Goal: Task Accomplishment & Management: Complete application form

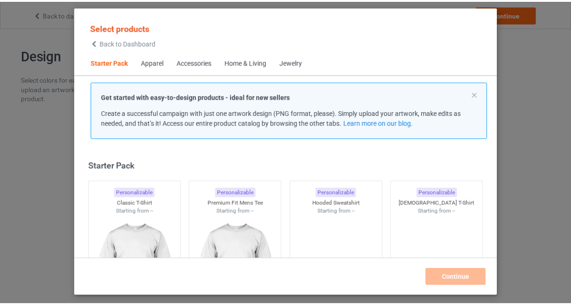
scroll to position [11, 0]
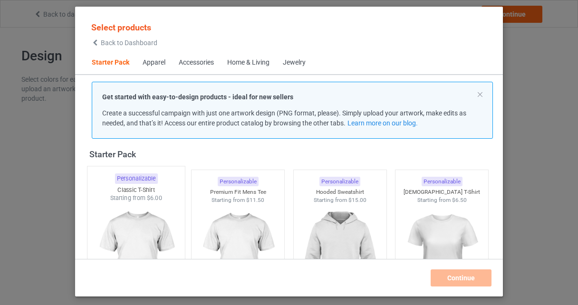
click at [148, 224] on img at bounding box center [135, 259] width 89 height 112
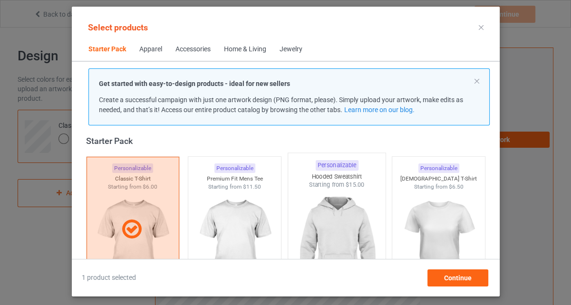
click at [341, 215] on img at bounding box center [336, 245] width 89 height 112
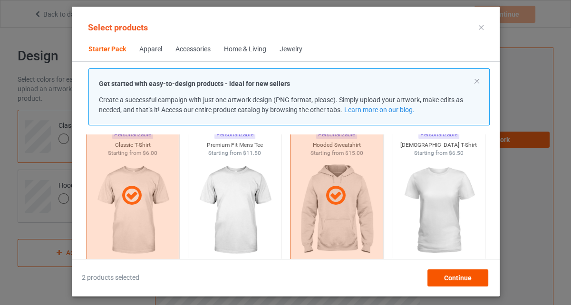
scroll to position [59, 0]
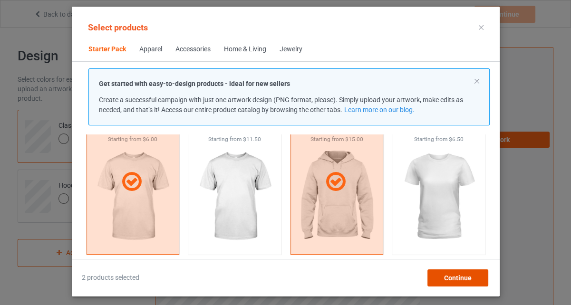
click at [478, 281] on div "Continue" at bounding box center [457, 278] width 61 height 17
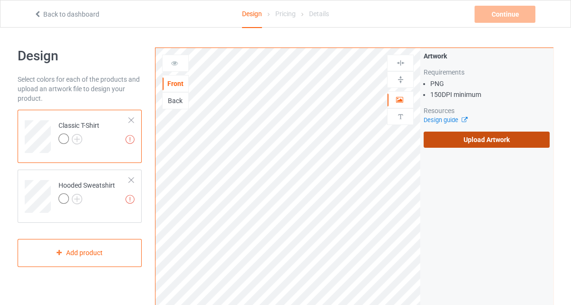
click at [484, 142] on label "Upload Artwork" at bounding box center [487, 140] width 126 height 16
click at [0, 0] on input "Upload Artwork" at bounding box center [0, 0] width 0 height 0
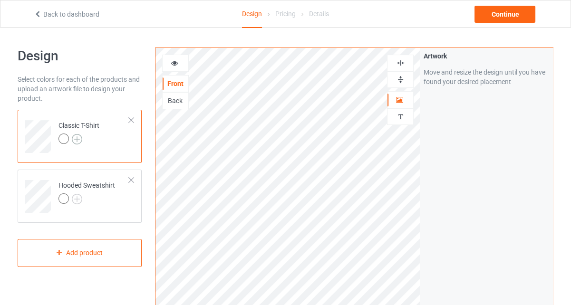
click at [76, 140] on img at bounding box center [77, 139] width 10 height 10
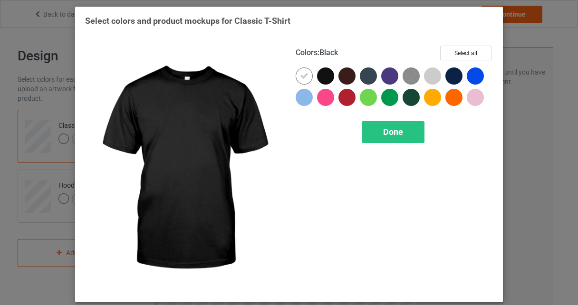
click at [320, 73] on div at bounding box center [325, 76] width 17 height 17
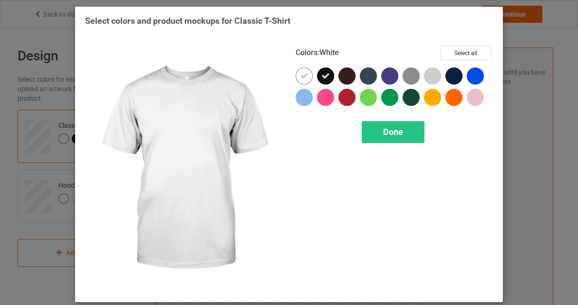
drag, startPoint x: 299, startPoint y: 73, endPoint x: 324, endPoint y: 73, distance: 25.2
click at [300, 73] on icon at bounding box center [304, 76] width 9 height 9
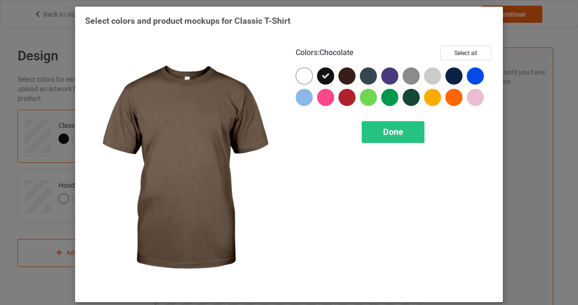
click at [349, 78] on div at bounding box center [347, 76] width 17 height 17
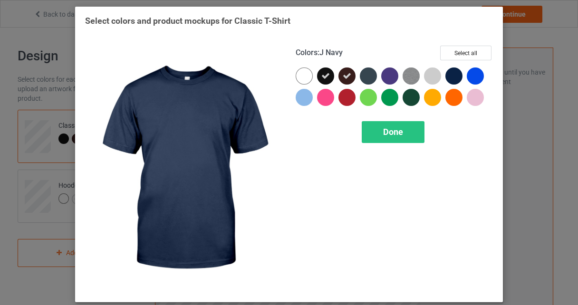
click at [456, 76] on div at bounding box center [454, 76] width 17 height 17
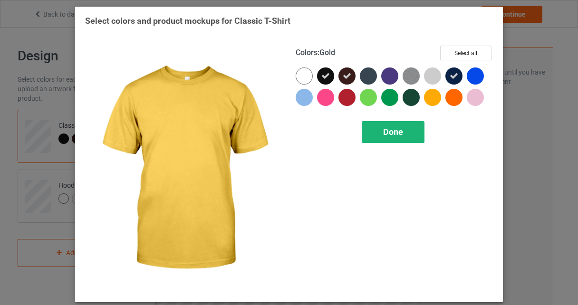
click at [409, 127] on div "Done" at bounding box center [393, 132] width 63 height 22
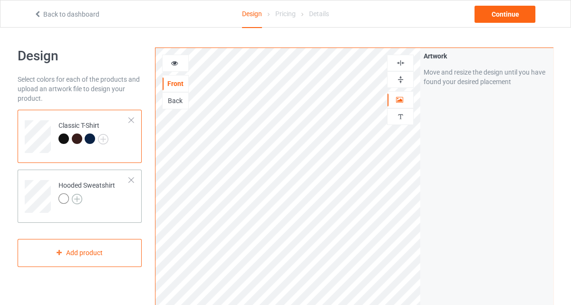
click at [80, 201] on img at bounding box center [77, 199] width 10 height 10
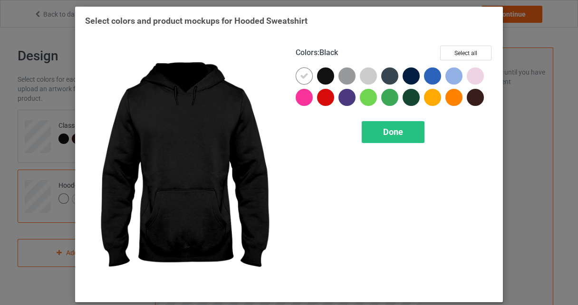
click at [322, 79] on div at bounding box center [325, 76] width 17 height 17
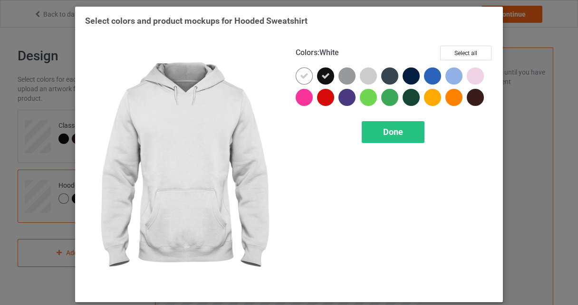
click at [306, 76] on div at bounding box center [304, 76] width 17 height 17
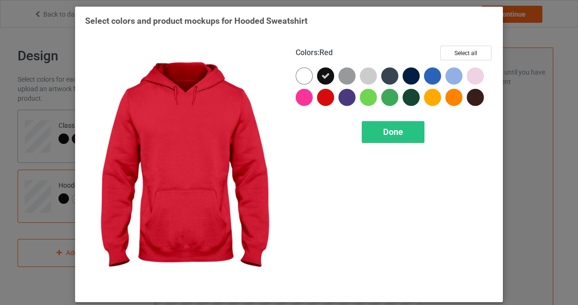
drag, startPoint x: 384, startPoint y: 137, endPoint x: 32, endPoint y: 112, distance: 352.8
click at [384, 137] on span "Done" at bounding box center [393, 132] width 20 height 10
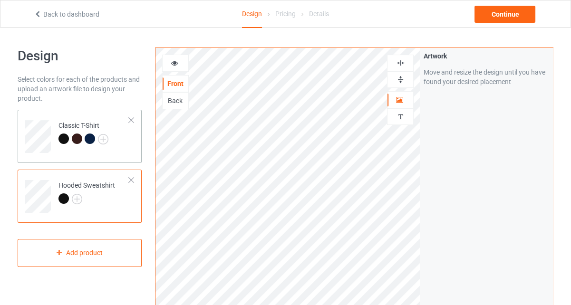
click at [99, 124] on div "Classic T-Shirt" at bounding box center [84, 132] width 50 height 23
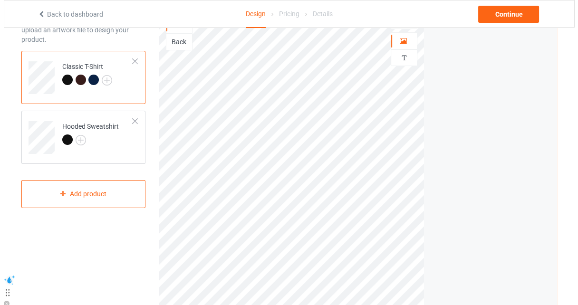
scroll to position [143, 0]
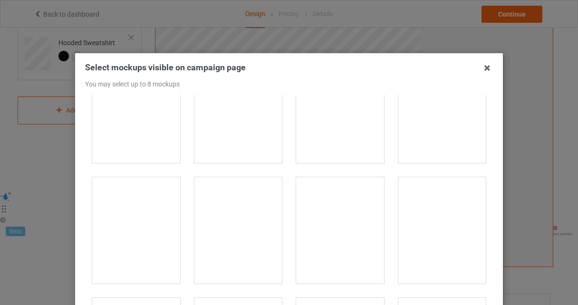
scroll to position [2901, 0]
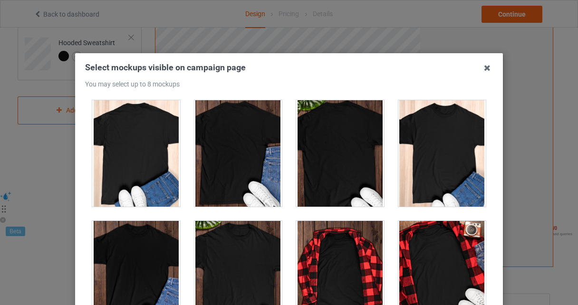
click at [247, 229] on div at bounding box center [239, 274] width 88 height 107
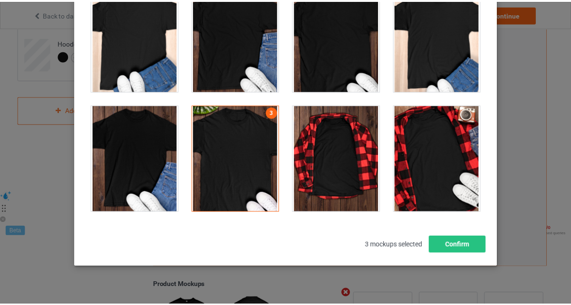
scroll to position [131, 0]
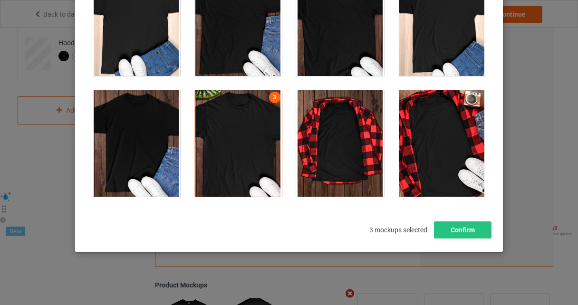
click at [347, 104] on div at bounding box center [340, 143] width 88 height 107
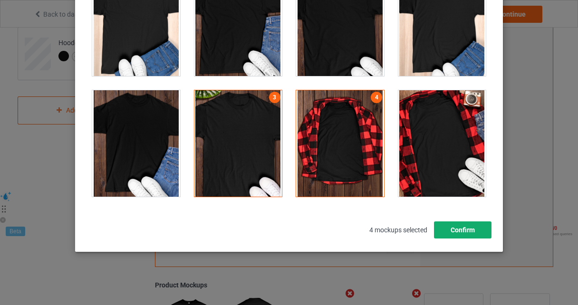
click at [455, 224] on button "Confirm" at bounding box center [463, 230] width 58 height 17
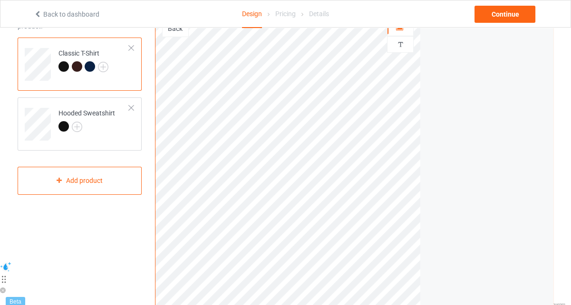
scroll to position [0, 0]
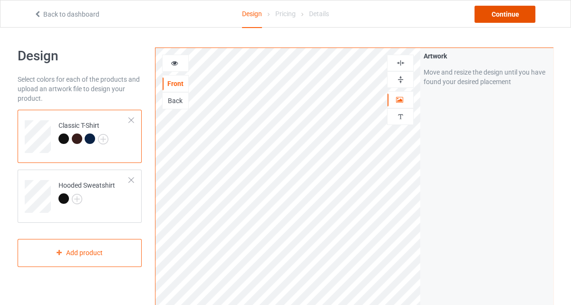
click at [493, 13] on div "Continue" at bounding box center [505, 14] width 61 height 17
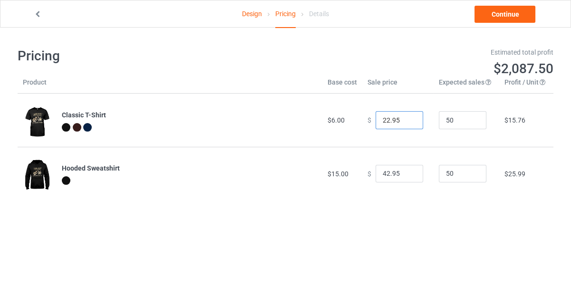
drag, startPoint x: 384, startPoint y: 118, endPoint x: 375, endPoint y: 123, distance: 9.8
click at [376, 123] on input "22.95" at bounding box center [400, 120] width 48 height 18
type input "15.95"
drag, startPoint x: 380, startPoint y: 176, endPoint x: 377, endPoint y: 179, distance: 5.1
click at [377, 179] on input "42.95" at bounding box center [400, 174] width 48 height 18
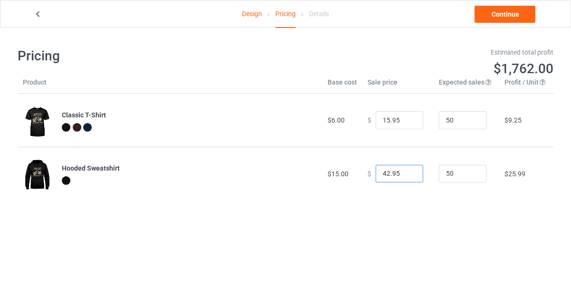
click at [377, 179] on input "42.95" at bounding box center [400, 174] width 48 height 18
drag, startPoint x: 382, startPoint y: 177, endPoint x: 377, endPoint y: 180, distance: 5.5
click at [377, 180] on input "42.95" at bounding box center [400, 174] width 48 height 18
type input "22.95"
click at [519, 14] on link "Continue" at bounding box center [505, 14] width 61 height 17
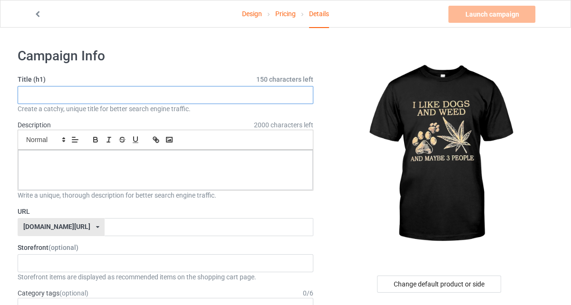
click at [123, 94] on input "text" at bounding box center [166, 95] width 296 height 18
type input "i"
type input "I Like Dogs and weed"
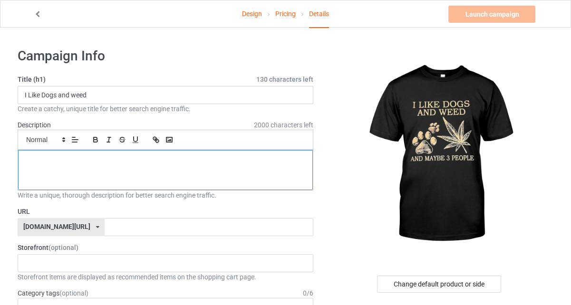
click at [114, 167] on div at bounding box center [165, 170] width 295 height 40
click at [39, 15] on icon at bounding box center [38, 13] width 8 height 7
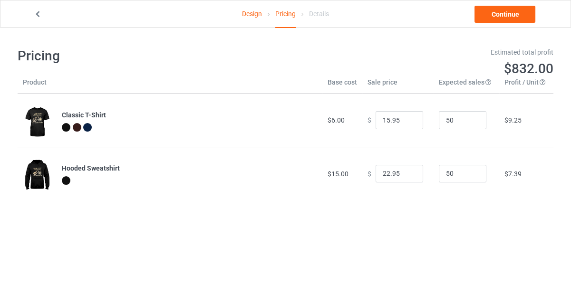
click at [38, 18] on link at bounding box center [39, 14] width 10 height 8
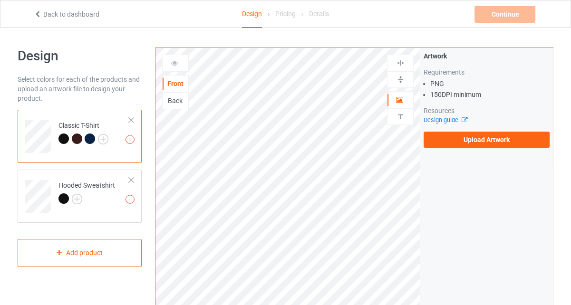
click at [62, 8] on div "Back to dashboard Design Pricing Details Continue Missing artworks" at bounding box center [285, 13] width 517 height 27
click at [61, 14] on link "Back to dashboard" at bounding box center [67, 14] width 66 height 8
click at [448, 132] on label "Upload Artwork" at bounding box center [487, 140] width 126 height 16
click at [0, 0] on input "Upload Artwork" at bounding box center [0, 0] width 0 height 0
click at [173, 98] on div "Back" at bounding box center [176, 101] width 26 height 10
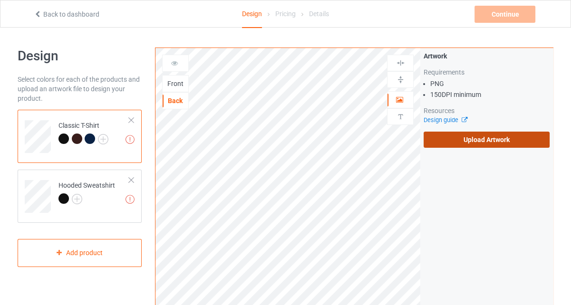
click at [436, 137] on label "Upload Artwork" at bounding box center [487, 140] width 126 height 16
click at [0, 0] on input "Upload Artwork" at bounding box center [0, 0] width 0 height 0
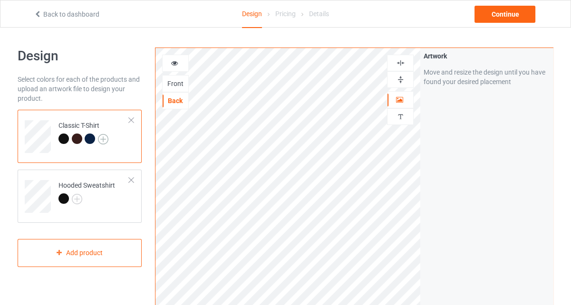
click at [103, 137] on img at bounding box center [103, 139] width 10 height 10
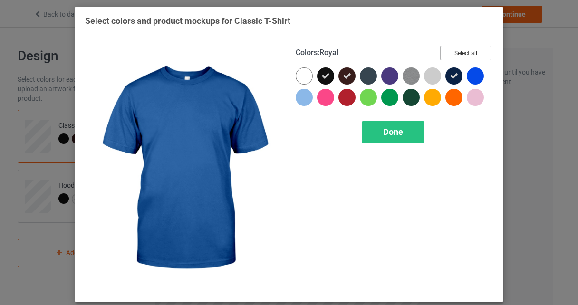
click at [482, 51] on button "Select all" at bounding box center [465, 53] width 51 height 15
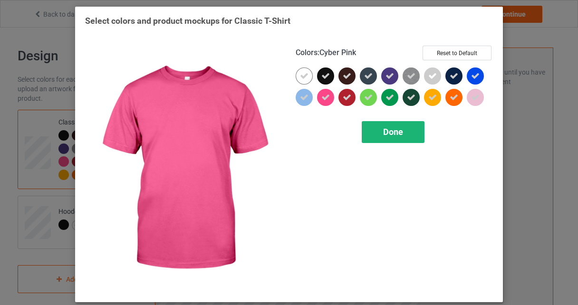
click at [378, 132] on div "Done" at bounding box center [393, 132] width 63 height 22
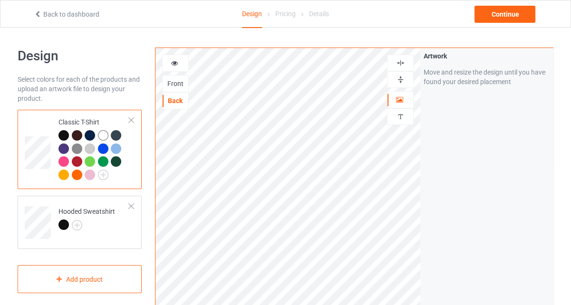
click at [101, 133] on div at bounding box center [103, 135] width 10 height 10
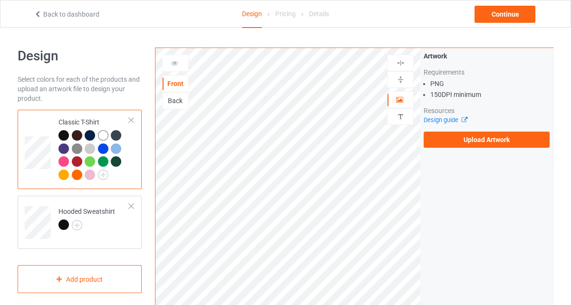
click at [175, 101] on div "Back" at bounding box center [176, 101] width 26 height 10
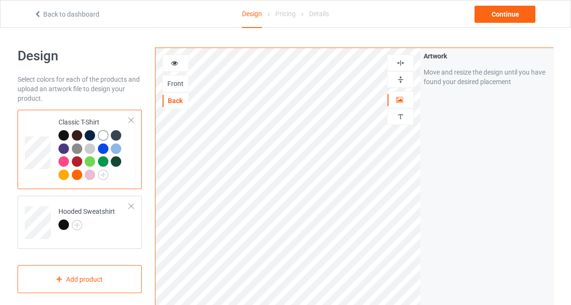
click at [175, 83] on div "Front" at bounding box center [176, 84] width 26 height 10
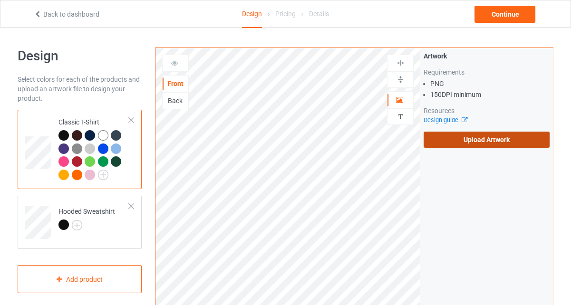
click at [469, 138] on label "Upload Artwork" at bounding box center [487, 140] width 126 height 16
click at [0, 0] on input "Upload Artwork" at bounding box center [0, 0] width 0 height 0
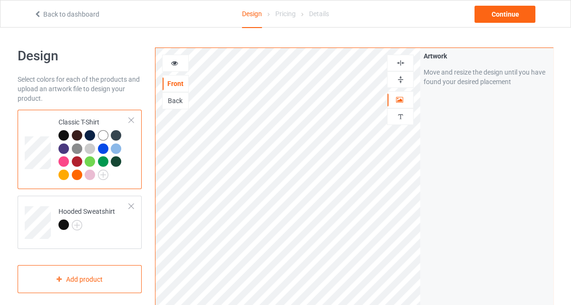
click at [180, 101] on div "Back" at bounding box center [176, 101] width 26 height 10
click at [181, 83] on div "Front" at bounding box center [176, 84] width 26 height 10
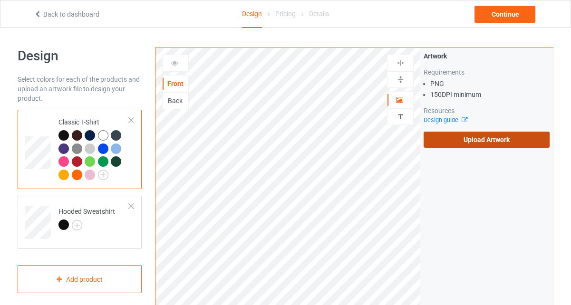
click at [439, 140] on label "Upload Artwork" at bounding box center [487, 140] width 126 height 16
click at [0, 0] on input "Upload Artwork" at bounding box center [0, 0] width 0 height 0
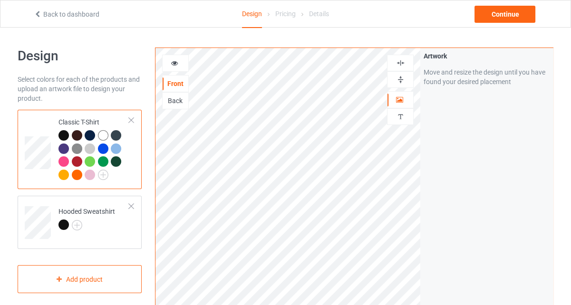
click at [59, 171] on div at bounding box center [64, 175] width 10 height 10
click at [182, 66] on div at bounding box center [176, 64] width 26 height 10
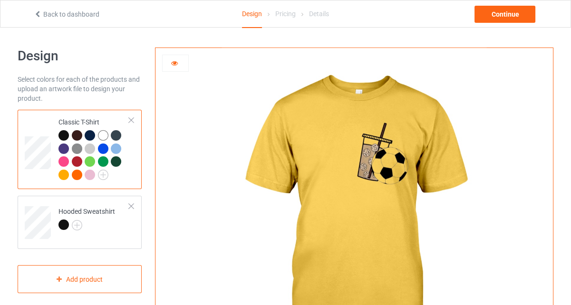
click at [64, 150] on div at bounding box center [64, 149] width 10 height 10
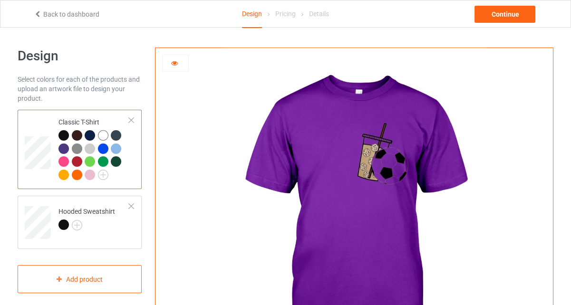
click at [85, 137] on div at bounding box center [90, 135] width 10 height 10
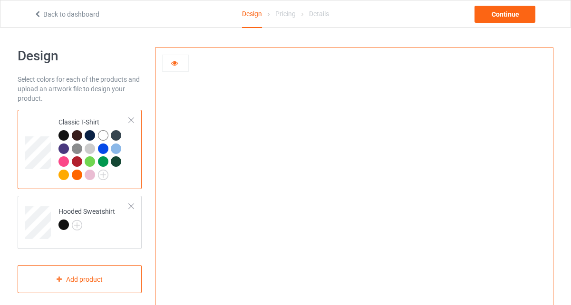
click at [65, 134] on div at bounding box center [64, 135] width 10 height 10
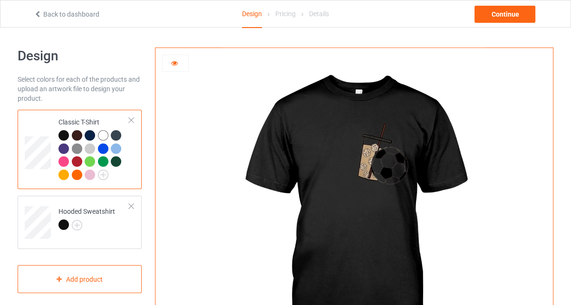
click at [116, 131] on div at bounding box center [116, 135] width 10 height 10
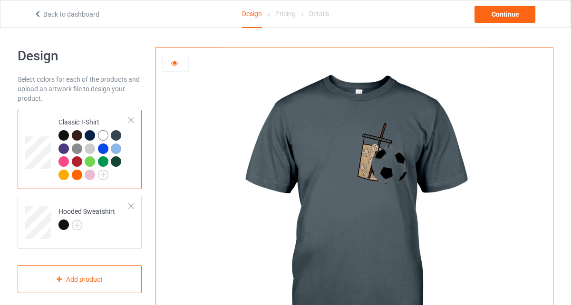
click at [102, 139] on div at bounding box center [103, 135] width 10 height 10
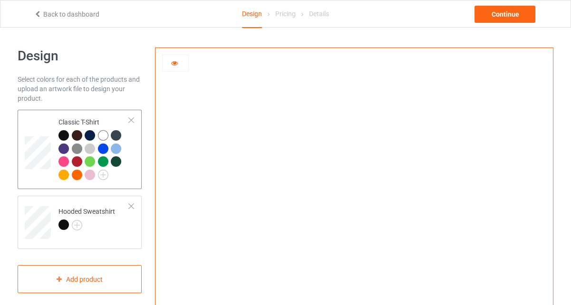
click at [87, 175] on div at bounding box center [90, 175] width 10 height 10
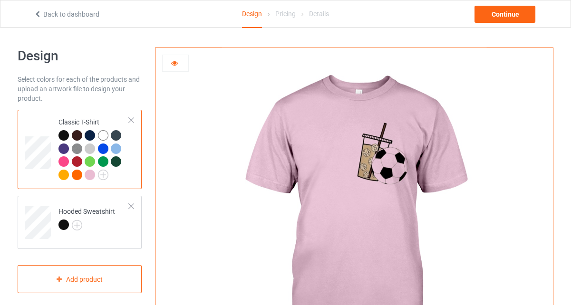
click at [76, 176] on div at bounding box center [77, 175] width 10 height 10
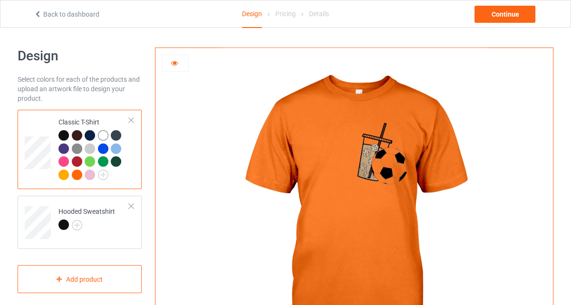
click at [89, 148] on div at bounding box center [90, 149] width 10 height 10
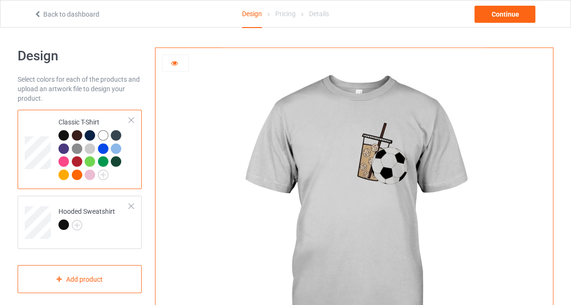
click at [113, 149] on div at bounding box center [116, 149] width 10 height 10
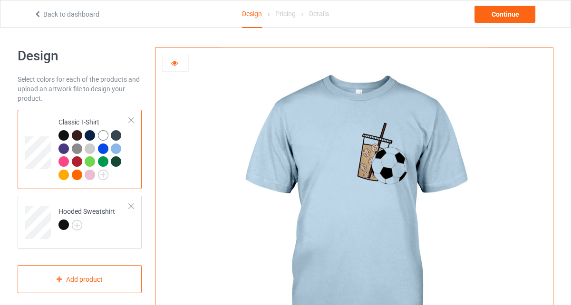
click at [183, 63] on div at bounding box center [176, 64] width 26 height 10
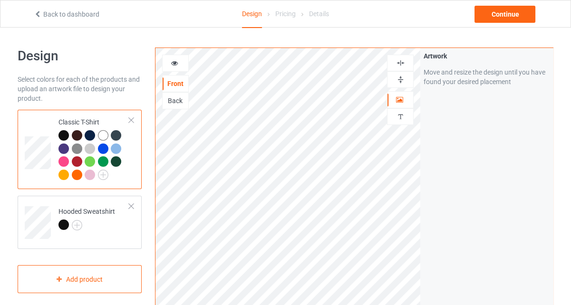
click at [176, 100] on div "Back" at bounding box center [176, 101] width 26 height 10
click at [184, 64] on div at bounding box center [176, 64] width 26 height 10
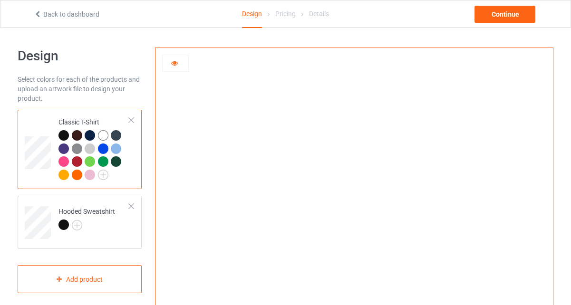
click at [76, 149] on img at bounding box center [77, 149] width 10 height 10
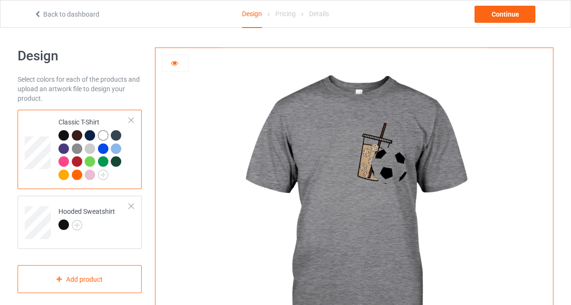
click at [76, 149] on img at bounding box center [77, 149] width 10 height 10
click at [89, 151] on div at bounding box center [90, 149] width 10 height 10
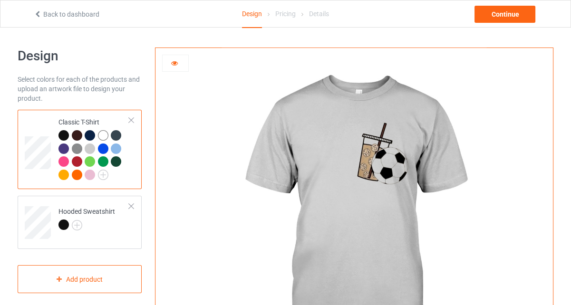
click at [185, 59] on div at bounding box center [176, 64] width 26 height 10
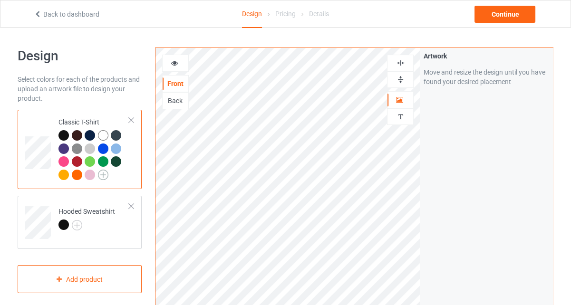
click at [105, 174] on img at bounding box center [103, 175] width 10 height 10
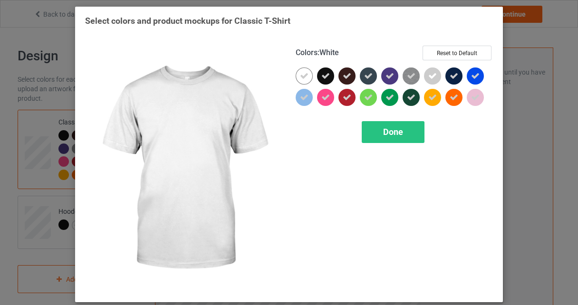
click at [302, 76] on icon at bounding box center [304, 76] width 9 height 9
click at [302, 76] on div at bounding box center [304, 76] width 17 height 17
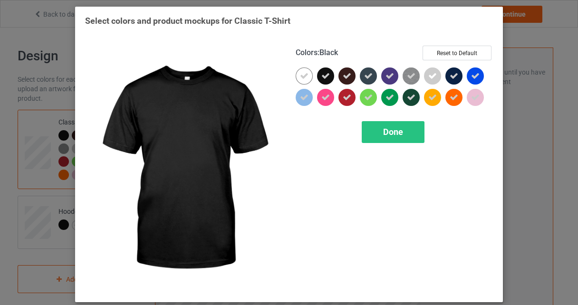
click at [329, 78] on div at bounding box center [325, 76] width 17 height 17
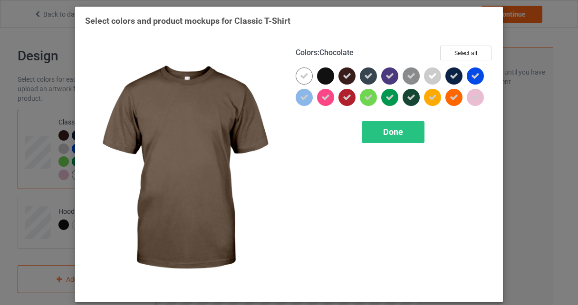
click at [346, 73] on icon at bounding box center [347, 76] width 9 height 9
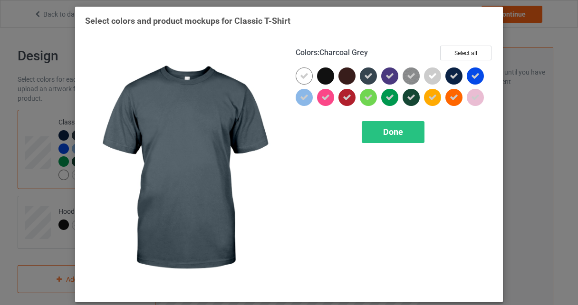
click at [367, 78] on icon at bounding box center [368, 76] width 9 height 9
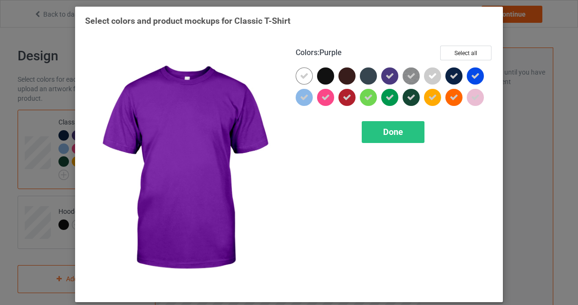
click at [390, 77] on icon at bounding box center [390, 76] width 9 height 9
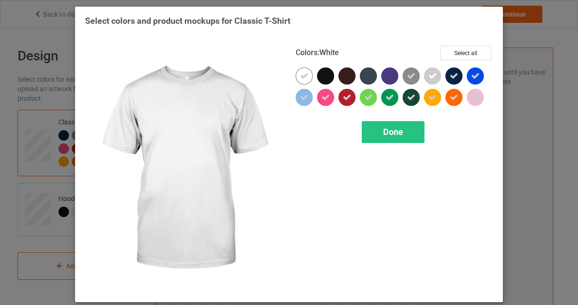
click at [300, 78] on icon at bounding box center [304, 76] width 9 height 9
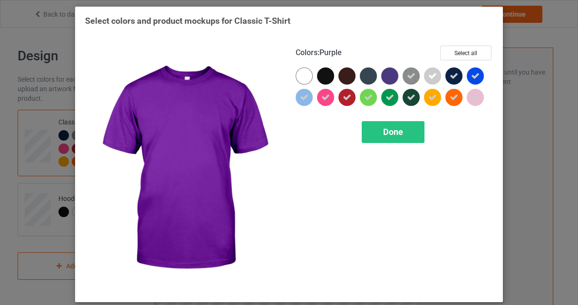
click at [384, 76] on div at bounding box center [389, 76] width 17 height 17
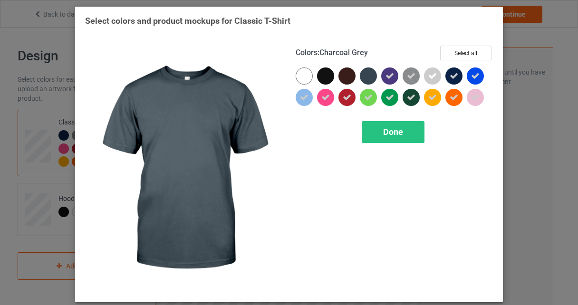
click at [360, 76] on div at bounding box center [368, 76] width 17 height 17
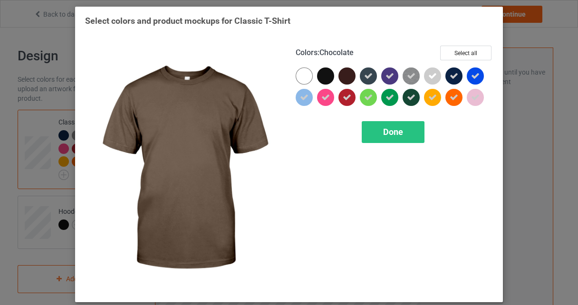
drag, startPoint x: 345, startPoint y: 76, endPoint x: 322, endPoint y: 76, distance: 23.3
click at [341, 76] on div at bounding box center [347, 76] width 17 height 17
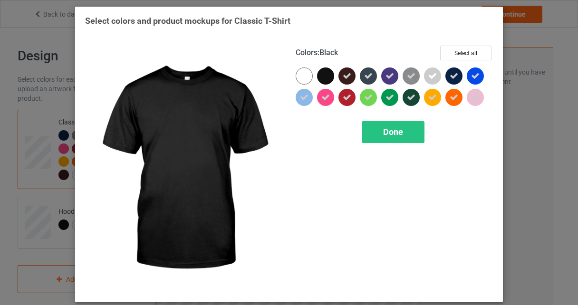
click at [317, 76] on div at bounding box center [325, 76] width 17 height 17
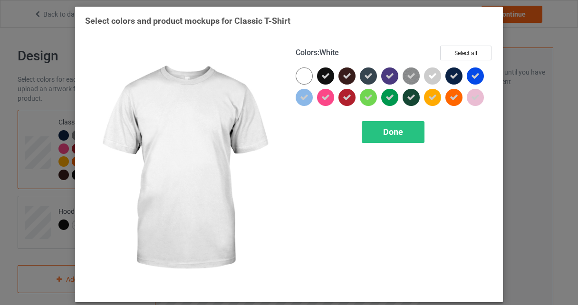
click at [297, 71] on div at bounding box center [304, 76] width 17 height 17
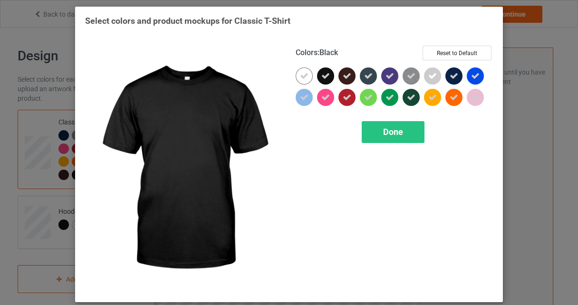
click at [381, 143] on div "Colors : Black Reset to Default Done" at bounding box center [394, 169] width 211 height 260
click at [383, 133] on span "Done" at bounding box center [393, 132] width 20 height 10
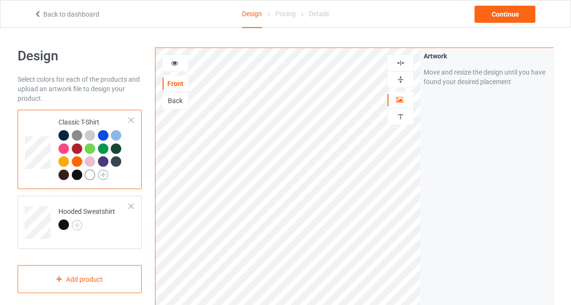
click at [107, 174] on img at bounding box center [103, 175] width 10 height 10
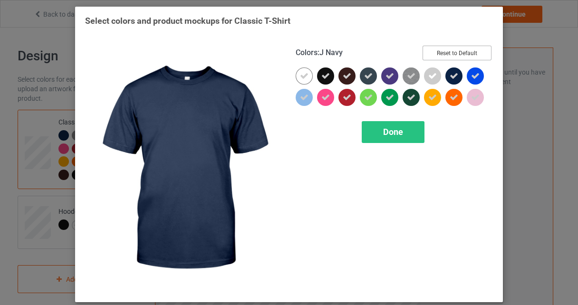
click at [459, 56] on button "Reset to Default" at bounding box center [457, 53] width 69 height 15
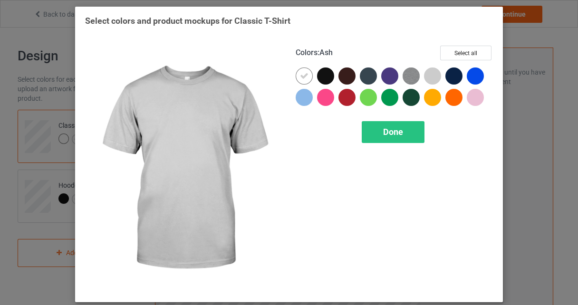
click at [434, 72] on div at bounding box center [432, 76] width 17 height 17
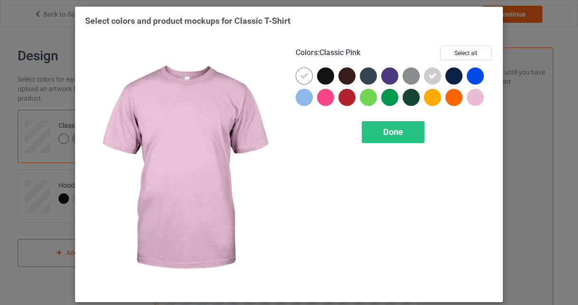
click at [467, 101] on div at bounding box center [475, 97] width 17 height 17
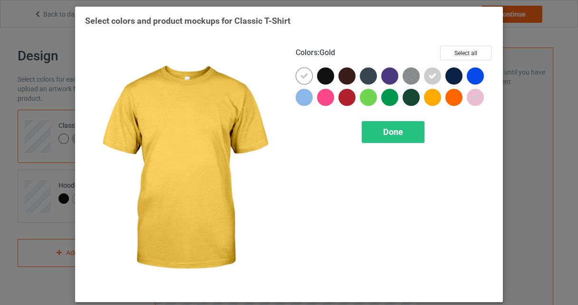
click at [426, 100] on div at bounding box center [432, 97] width 17 height 17
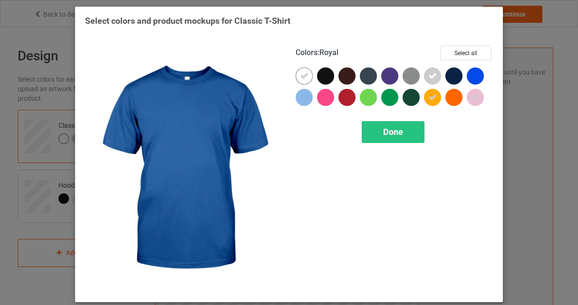
click at [475, 78] on div at bounding box center [475, 76] width 17 height 17
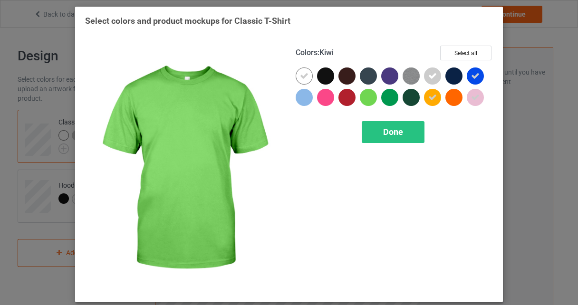
click at [367, 100] on div at bounding box center [368, 97] width 17 height 17
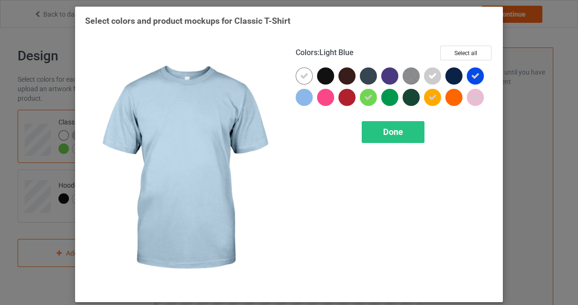
click at [301, 100] on div at bounding box center [304, 97] width 17 height 17
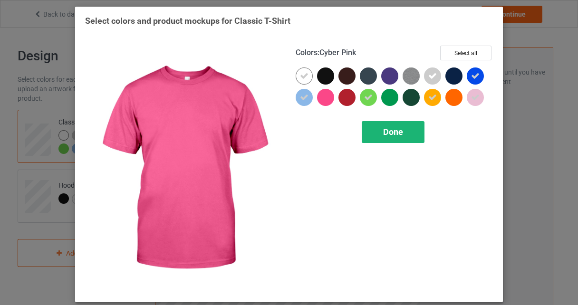
click at [383, 133] on span "Done" at bounding box center [393, 132] width 20 height 10
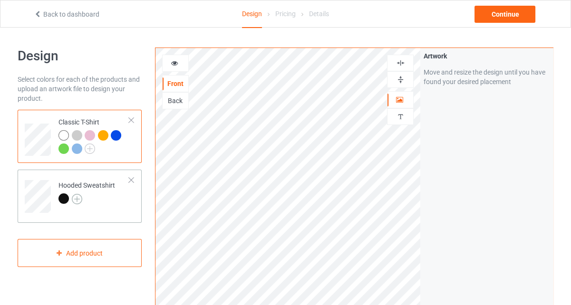
click at [74, 200] on img at bounding box center [77, 199] width 10 height 10
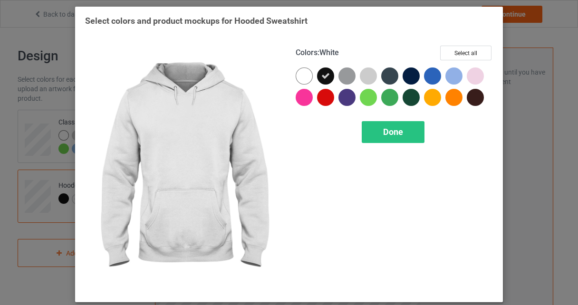
click at [297, 73] on div at bounding box center [304, 76] width 17 height 17
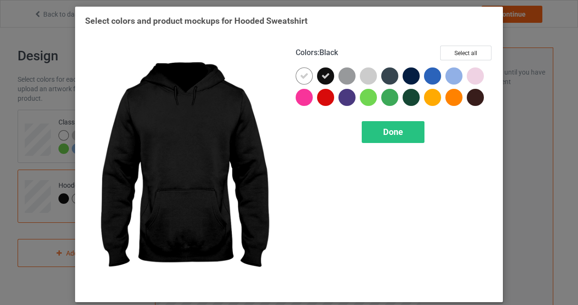
click at [323, 78] on icon at bounding box center [326, 76] width 9 height 9
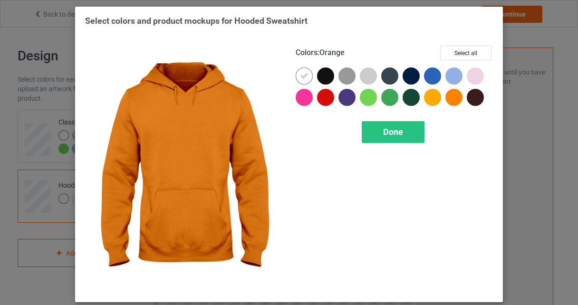
click at [449, 97] on div at bounding box center [454, 97] width 17 height 17
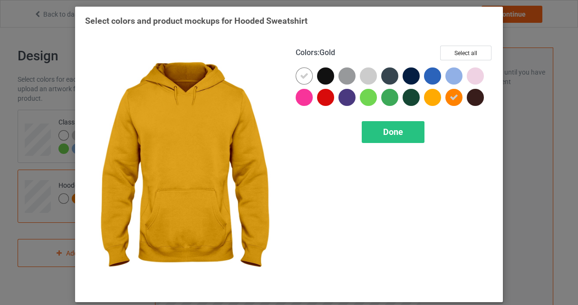
click at [432, 102] on div at bounding box center [432, 97] width 17 height 17
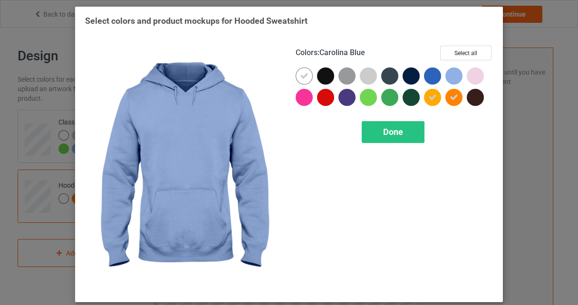
click at [446, 81] on div at bounding box center [454, 76] width 17 height 17
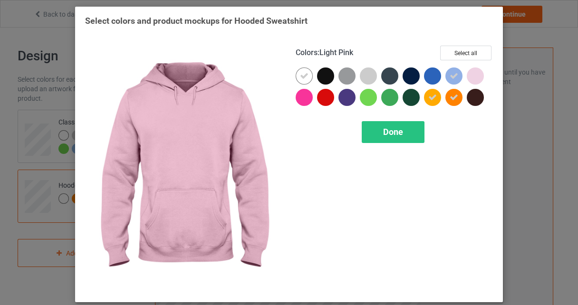
click at [471, 76] on div at bounding box center [475, 76] width 17 height 17
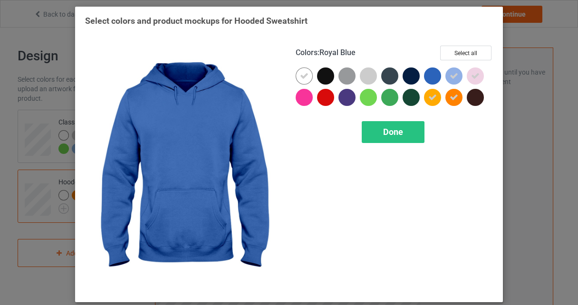
click at [430, 76] on div at bounding box center [432, 76] width 17 height 17
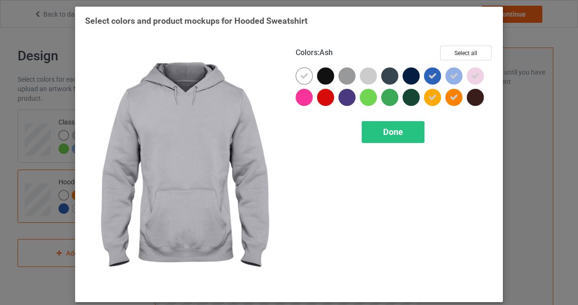
click at [366, 77] on div at bounding box center [368, 76] width 17 height 17
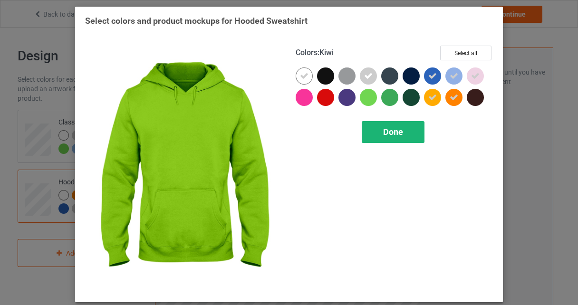
click at [379, 136] on div "Done" at bounding box center [393, 132] width 63 height 22
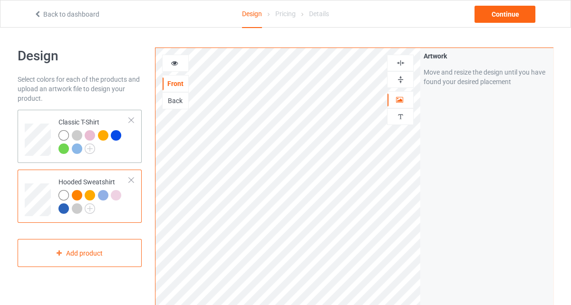
click at [56, 124] on td "Classic T-Shirt" at bounding box center [93, 137] width 81 height 46
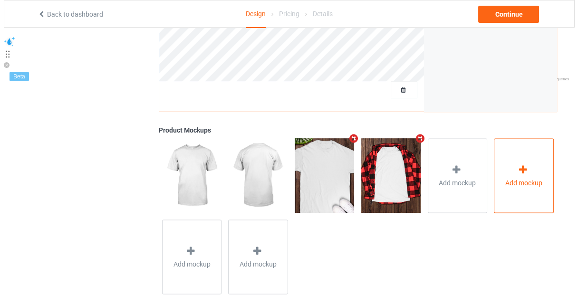
scroll to position [310, 0]
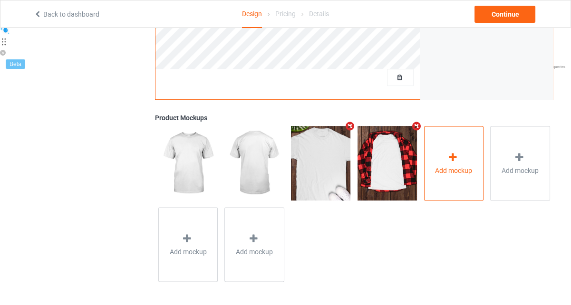
click at [459, 175] on span "Add mockup" at bounding box center [453, 171] width 37 height 10
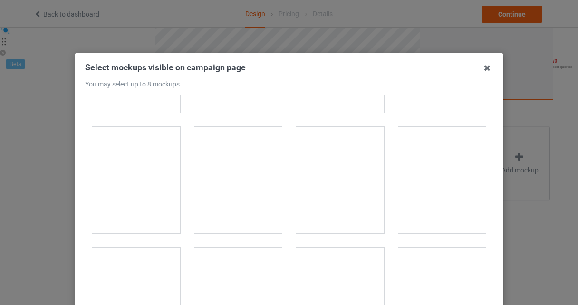
scroll to position [4518, 0]
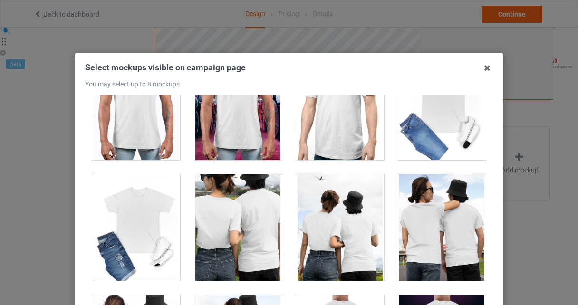
click at [360, 226] on div at bounding box center [340, 228] width 88 height 107
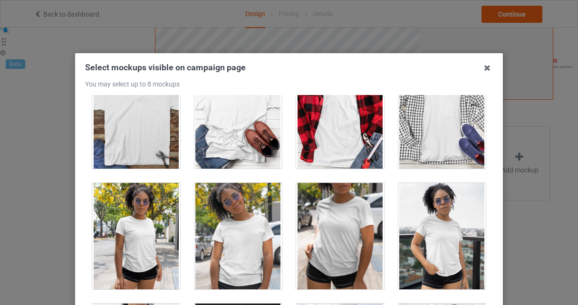
scroll to position [6421, 0]
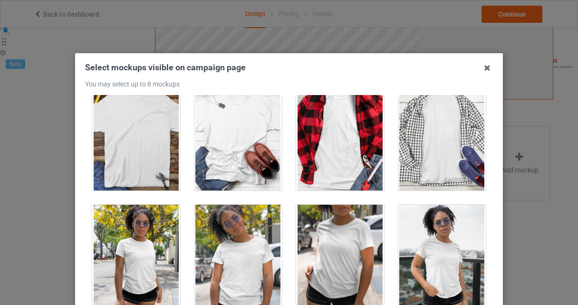
click at [242, 117] on div at bounding box center [239, 137] width 88 height 107
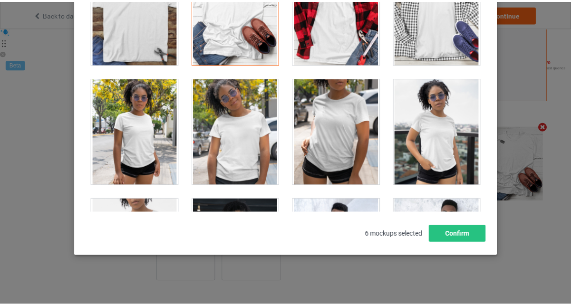
scroll to position [131, 0]
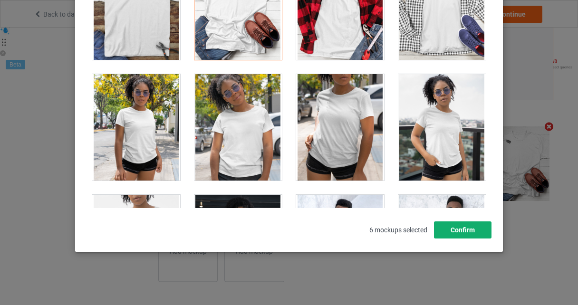
click at [477, 232] on button "Confirm" at bounding box center [463, 230] width 58 height 17
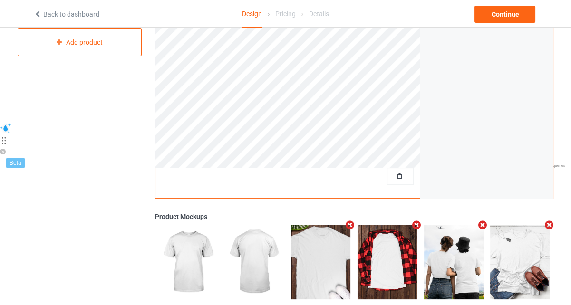
scroll to position [238, 0]
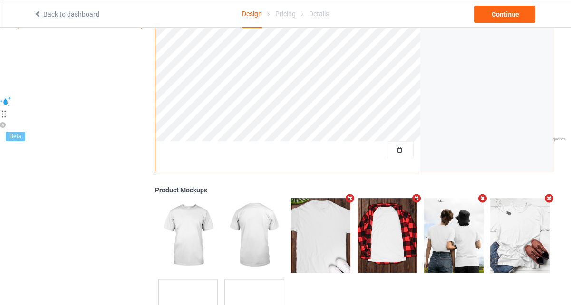
click at [349, 198] on icon "Remove mockup" at bounding box center [350, 199] width 12 height 10
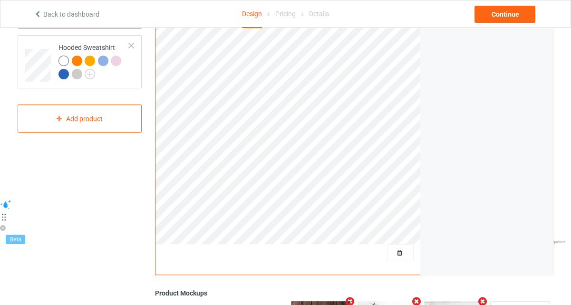
scroll to position [0, 0]
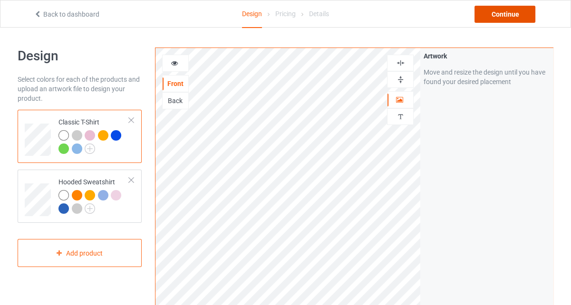
click at [498, 11] on div "Continue" at bounding box center [505, 14] width 61 height 17
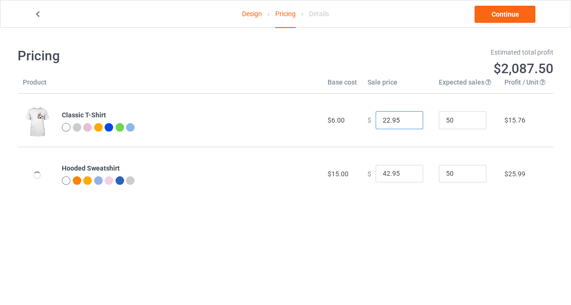
drag, startPoint x: 385, startPoint y: 117, endPoint x: 369, endPoint y: 124, distance: 17.7
click at [369, 124] on div "$ 22.95" at bounding box center [398, 120] width 61 height 18
type input "14.95"
click at [380, 179] on input "42.95" at bounding box center [400, 174] width 48 height 18
drag, startPoint x: 381, startPoint y: 175, endPoint x: 375, endPoint y: 180, distance: 7.8
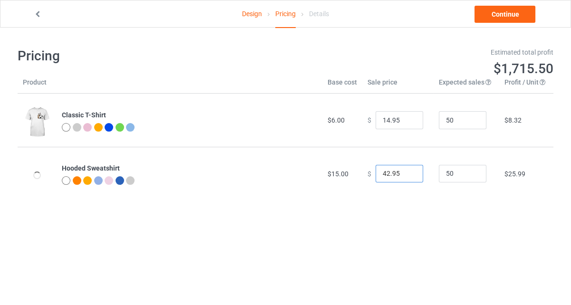
click at [376, 180] on input "42.95" at bounding box center [400, 174] width 48 height 18
type input "22.95"
type input "26.95"
type input "46.95"
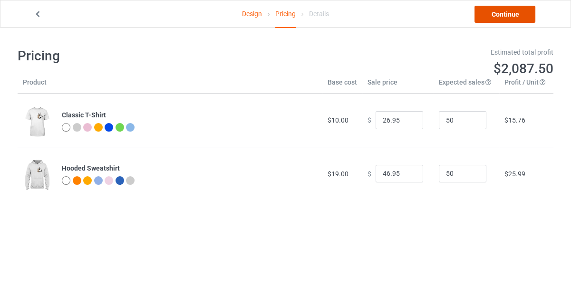
click at [520, 15] on link "Continue" at bounding box center [505, 14] width 61 height 17
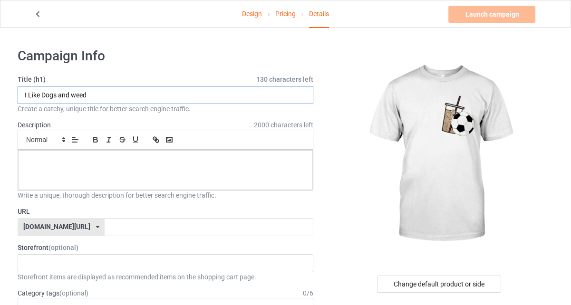
click at [131, 95] on input "I Like Dogs and weed" at bounding box center [166, 95] width 296 height 18
type input "I"
click at [99, 97] on input "text" at bounding box center [166, 95] width 296 height 18
type input "w"
click at [101, 99] on input "Weekends Iced Coffee" at bounding box center [166, 95] width 296 height 18
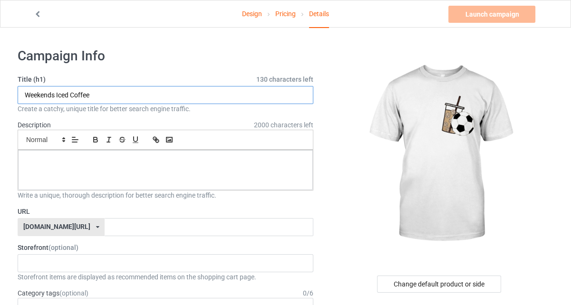
drag, startPoint x: 101, startPoint y: 99, endPoint x: 111, endPoint y: 96, distance: 10.8
click at [111, 96] on input "Weekends Iced Coffee" at bounding box center [166, 95] width 296 height 18
click at [99, 97] on input "Weekends Iced Coffee" at bounding box center [166, 95] width 296 height 18
paste input "&"
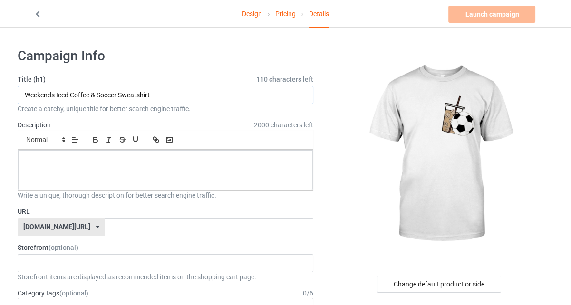
type input "Weekends Iced Coffee & Soccer Sweatshirt"
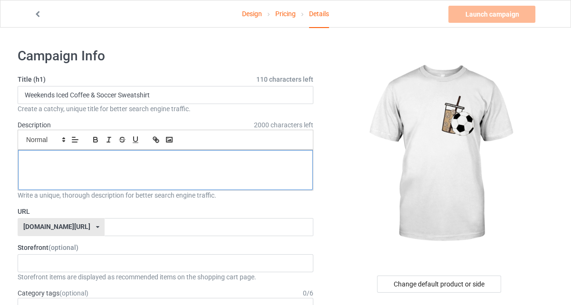
click at [145, 166] on div at bounding box center [165, 170] width 295 height 40
click at [106, 166] on div at bounding box center [165, 170] width 295 height 40
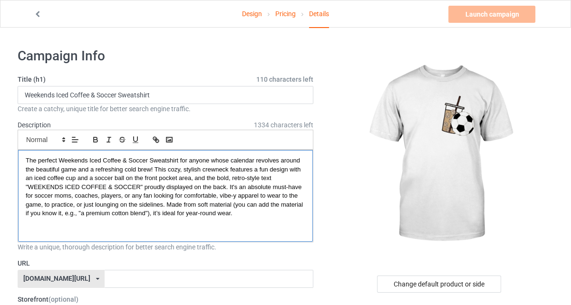
click at [246, 221] on p at bounding box center [166, 222] width 280 height 9
click at [96, 142] on icon "button" at bounding box center [96, 141] width 4 height 2
click at [105, 139] on icon "button" at bounding box center [109, 140] width 9 height 9
click at [122, 139] on line "button" at bounding box center [122, 139] width 6 height 0
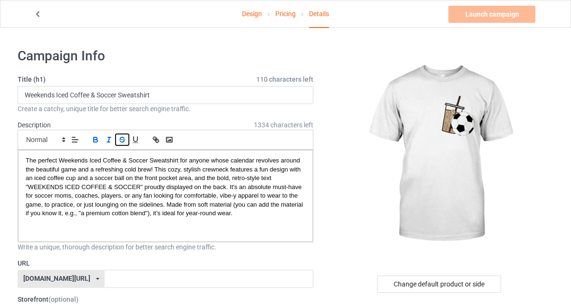
click at [122, 139] on line "button" at bounding box center [122, 139] width 6 height 0
click at [113, 180] on span "The perfect Weekends Iced Coffee & Soccer Sweatshirt for anyone whose calendar …" at bounding box center [165, 187] width 279 height 60
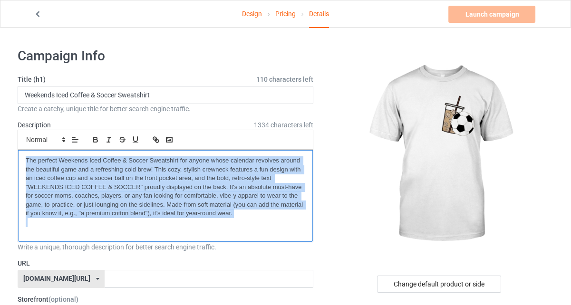
click at [113, 180] on span "The perfect Weekends Iced Coffee & Soccer Sweatshirt for anyone whose calendar …" at bounding box center [165, 187] width 279 height 60
click at [109, 142] on line "button" at bounding box center [108, 142] width 3 height 0
click at [262, 226] on p at bounding box center [166, 222] width 280 height 9
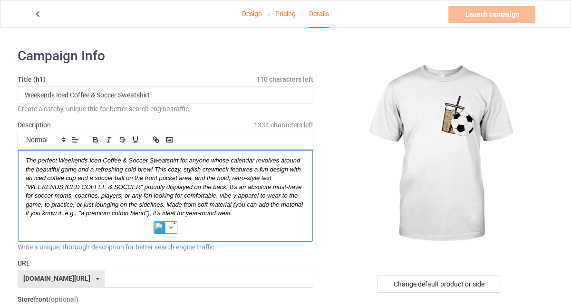
scroll to position [48, 0]
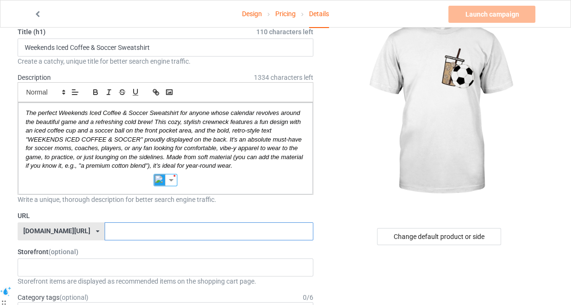
click at [225, 234] on input "text" at bounding box center [209, 232] width 208 height 18
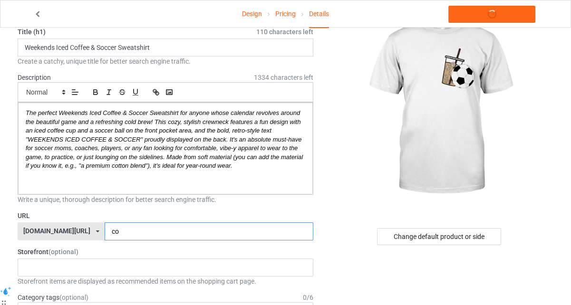
type input "c"
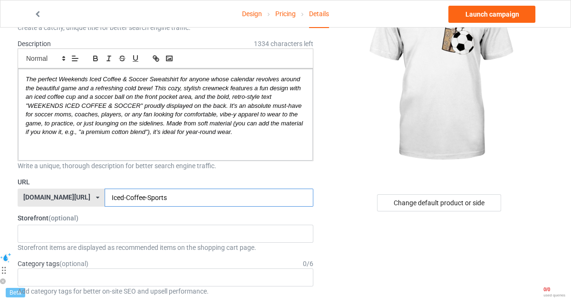
scroll to position [95, 0]
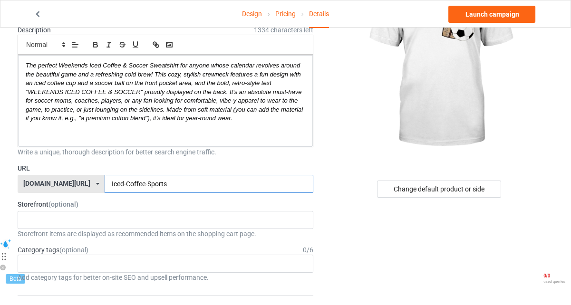
type input "Iced-Coffee-Sports"
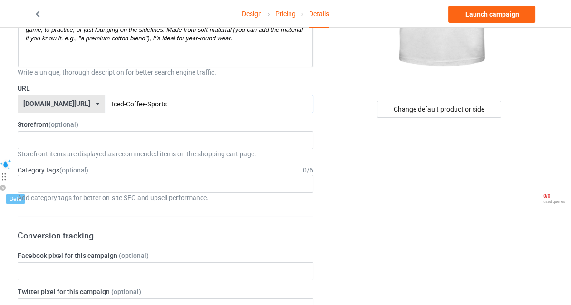
scroll to position [190, 0]
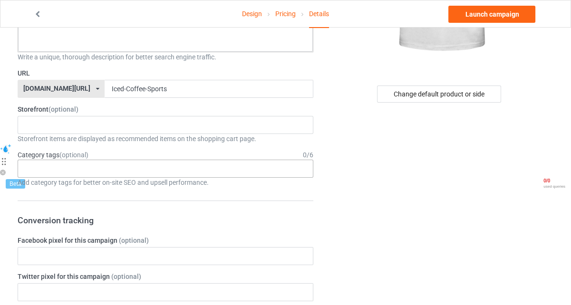
click at [51, 168] on div "No result found" at bounding box center [166, 169] width 296 height 18
type input "c"
type input "a"
click at [49, 168] on div "No result found" at bounding box center [166, 169] width 296 height 18
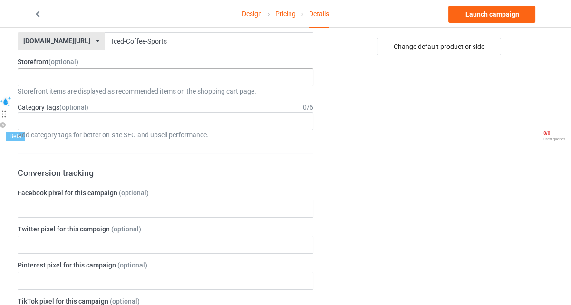
click at [74, 76] on div "No result found" at bounding box center [166, 77] width 296 height 18
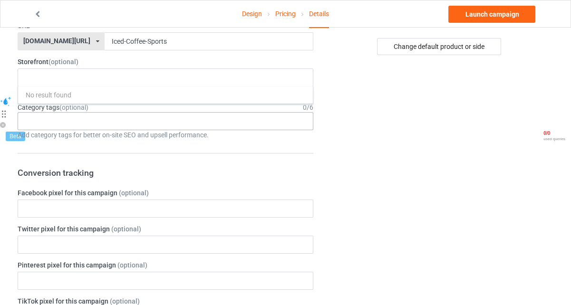
click at [58, 122] on div "No result found" at bounding box center [166, 121] width 296 height 18
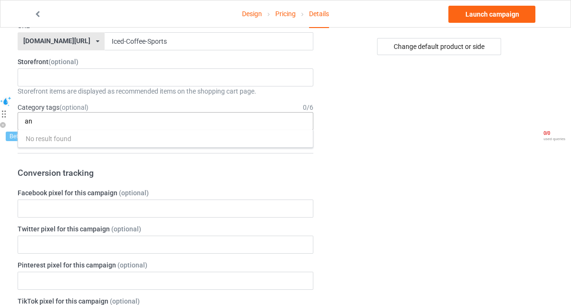
type input "a"
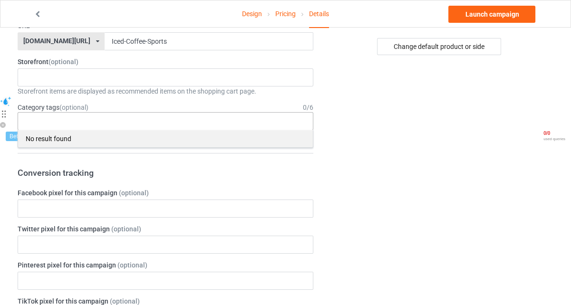
click at [70, 140] on div "No result found" at bounding box center [165, 139] width 295 height 18
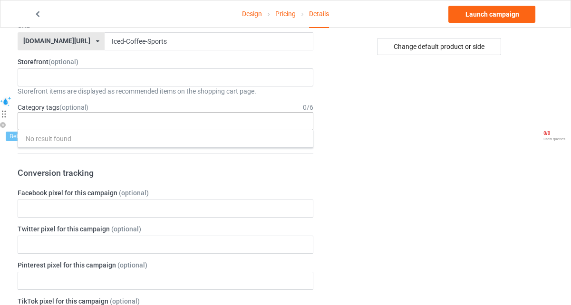
click at [75, 122] on div "No result found" at bounding box center [166, 121] width 296 height 18
type input "f"
type input "c"
type input "C"
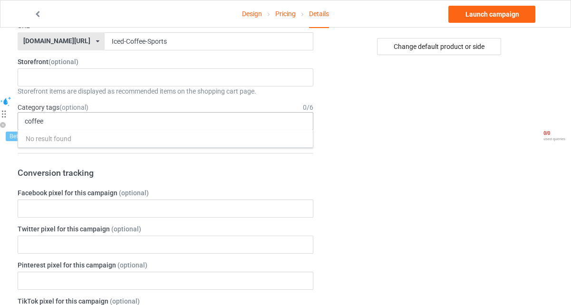
click at [97, 127] on div "coffee No result found" at bounding box center [166, 121] width 296 height 18
click at [50, 125] on div "coffee No result found" at bounding box center [166, 121] width 296 height 18
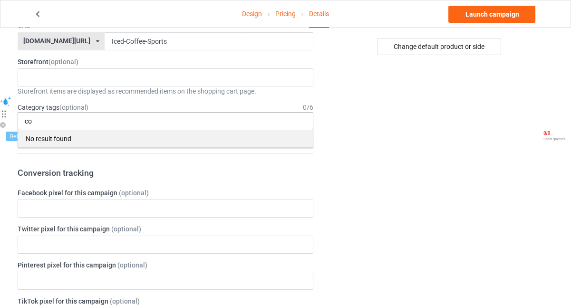
type input "c"
type input "f"
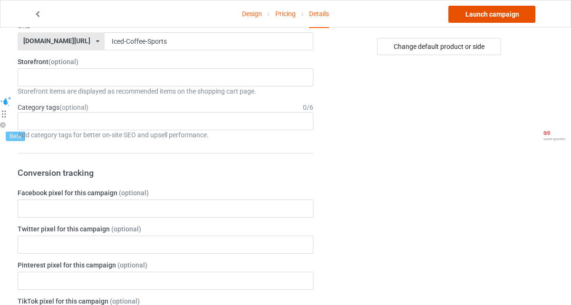
click at [463, 12] on link "Launch campaign" at bounding box center [492, 14] width 87 height 17
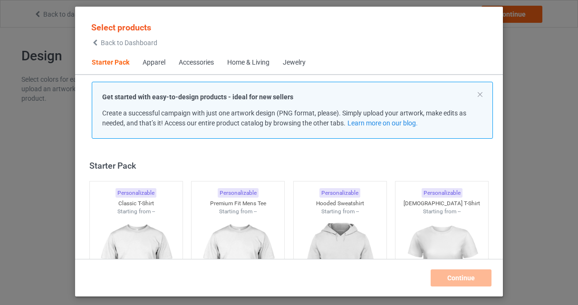
scroll to position [11, 0]
